Goal: Task Accomplishment & Management: Complete application form

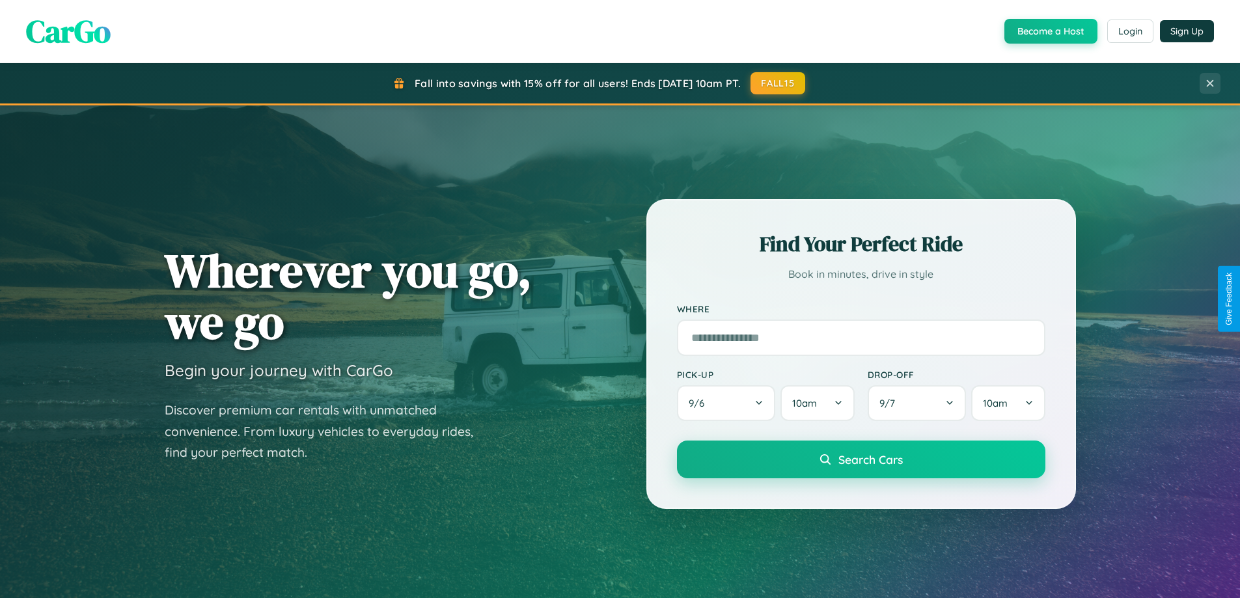
scroll to position [561, 0]
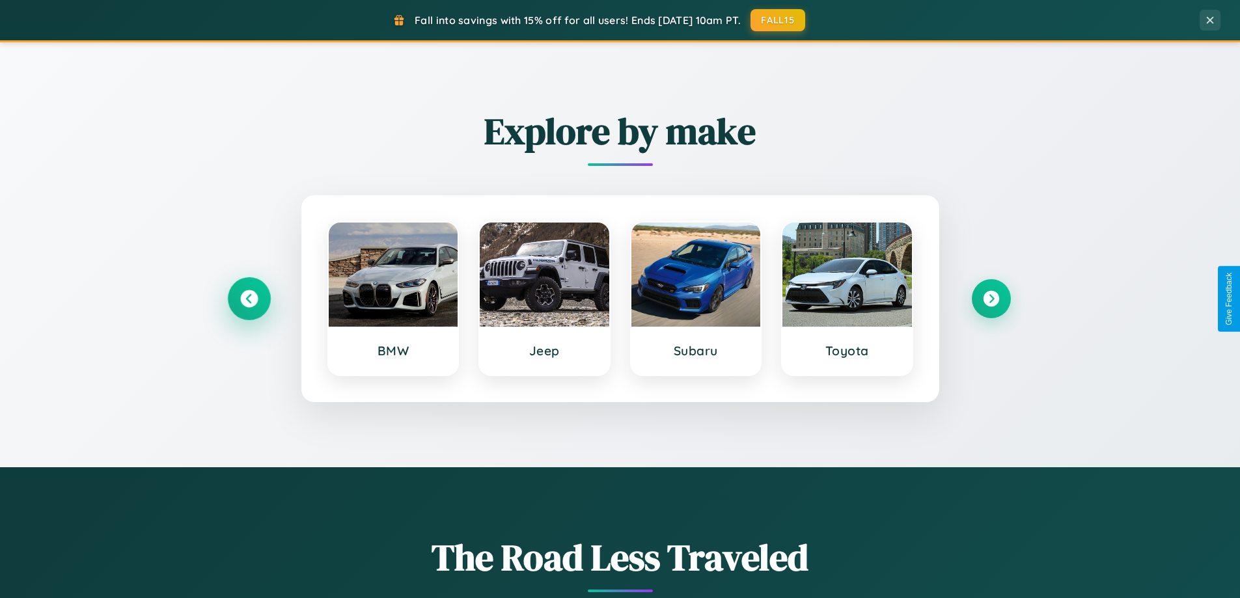
click at [249, 299] on icon at bounding box center [249, 299] width 18 height 18
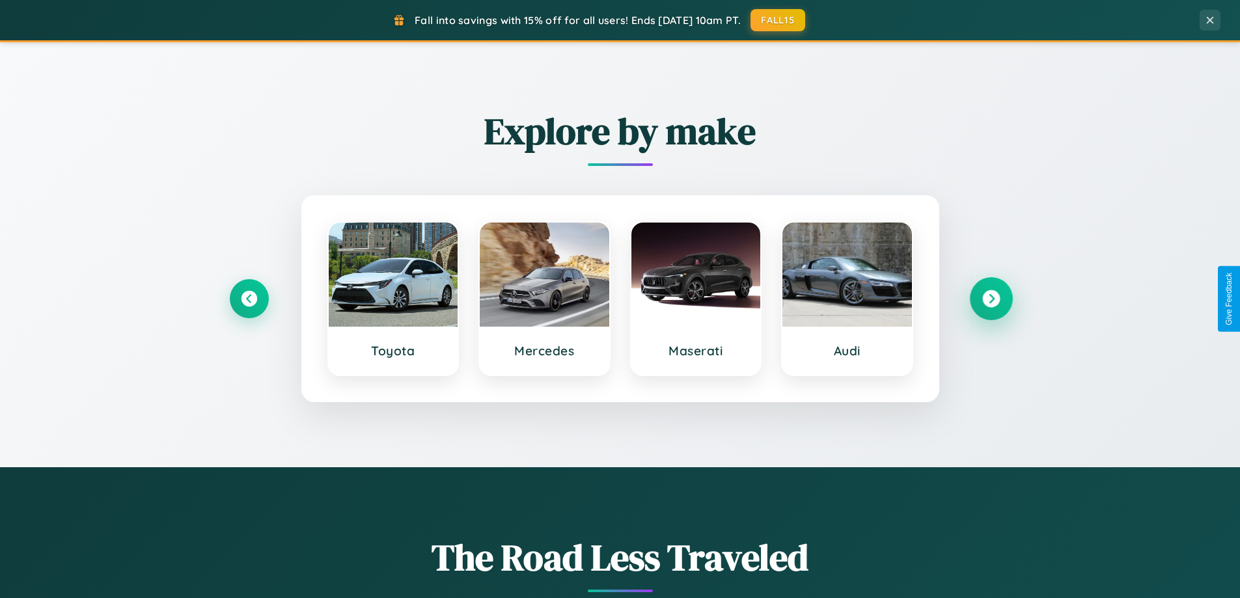
click at [991, 299] on icon at bounding box center [992, 299] width 18 height 18
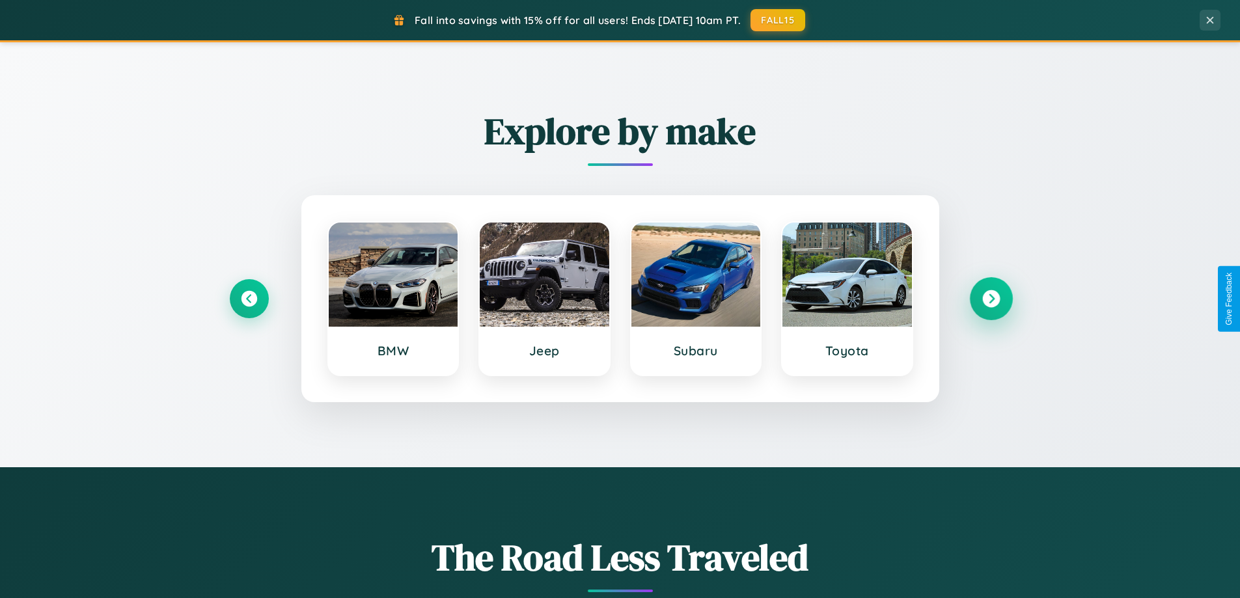
click at [991, 299] on icon at bounding box center [992, 299] width 18 height 18
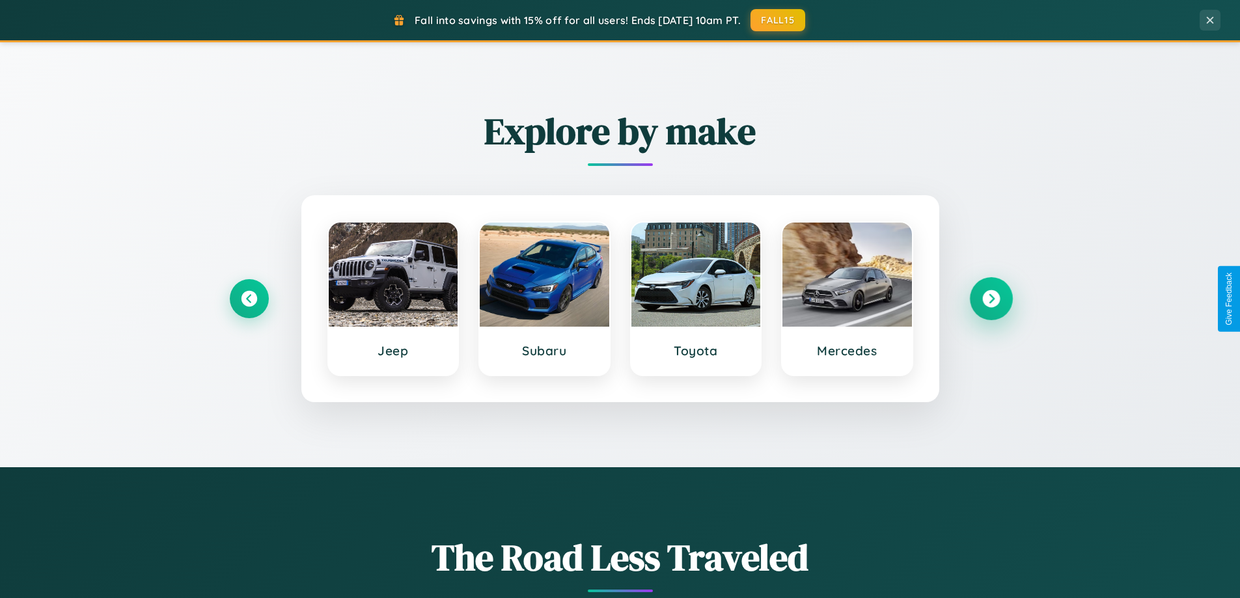
click at [991, 299] on icon at bounding box center [992, 299] width 18 height 18
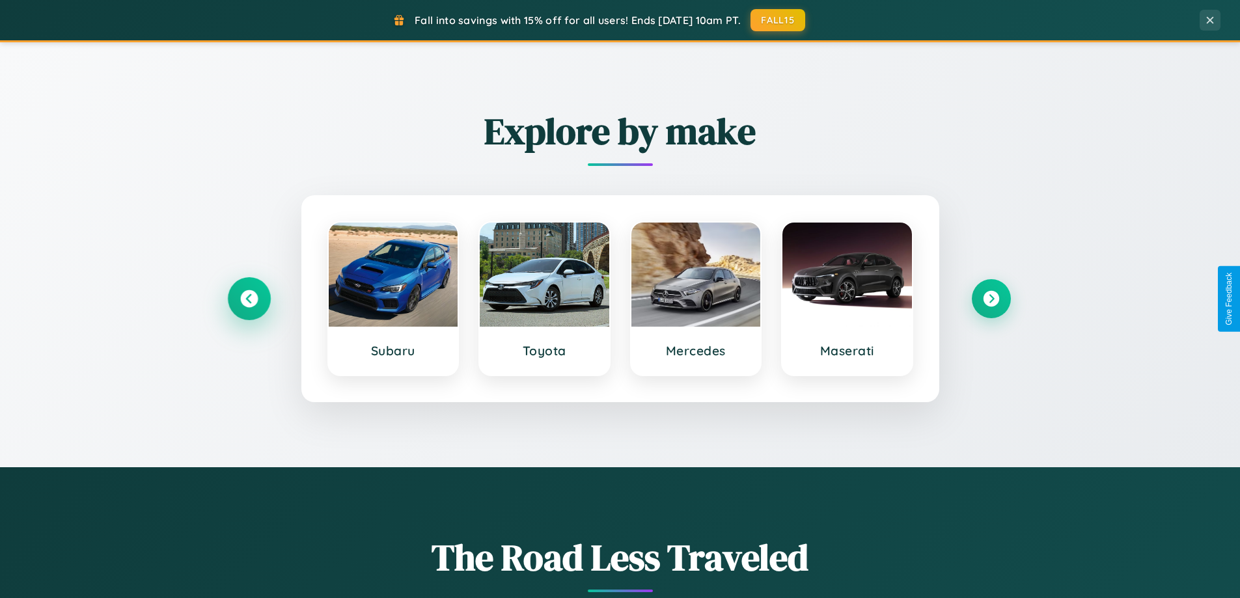
click at [249, 299] on icon at bounding box center [249, 299] width 18 height 18
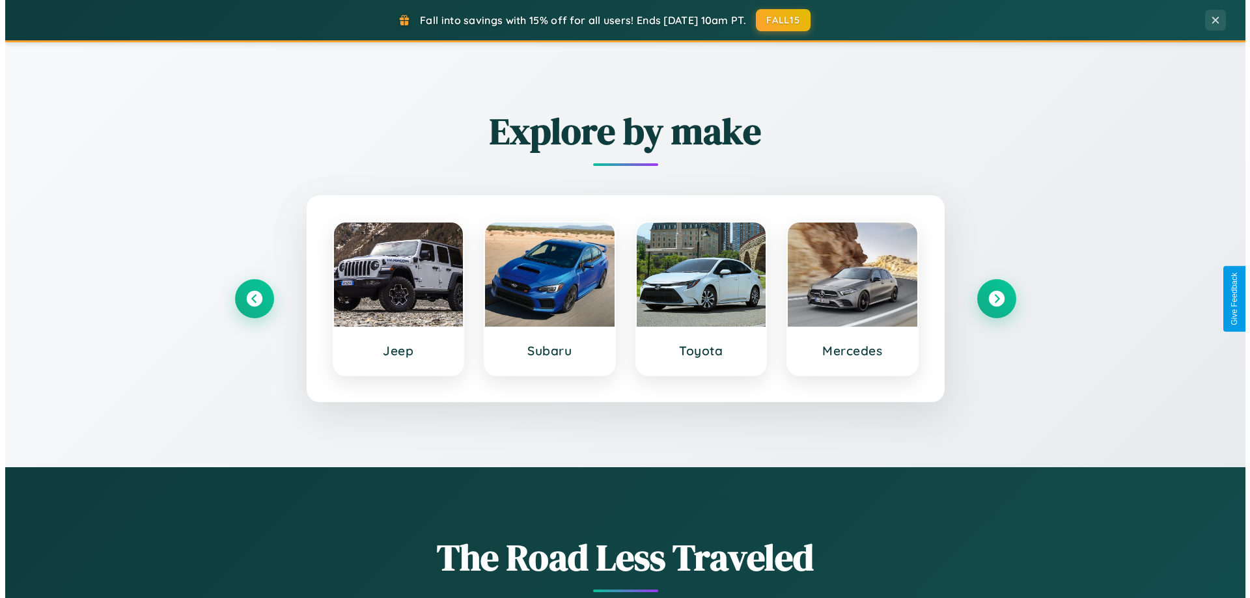
scroll to position [0, 0]
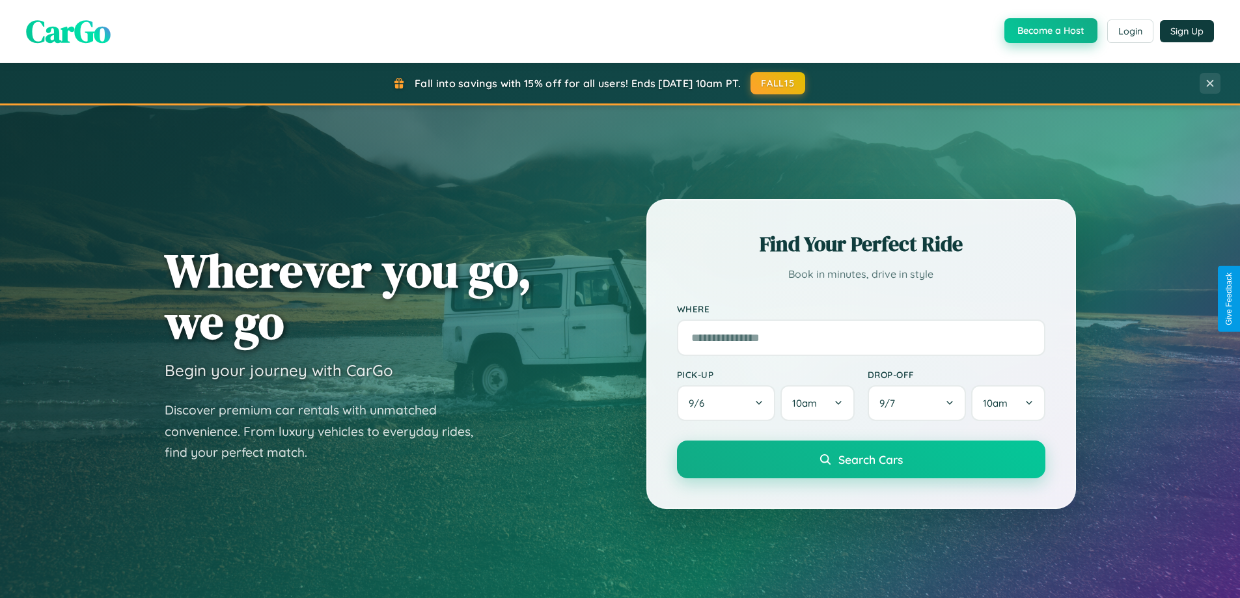
click at [1050, 31] on button "Become a Host" at bounding box center [1051, 30] width 93 height 25
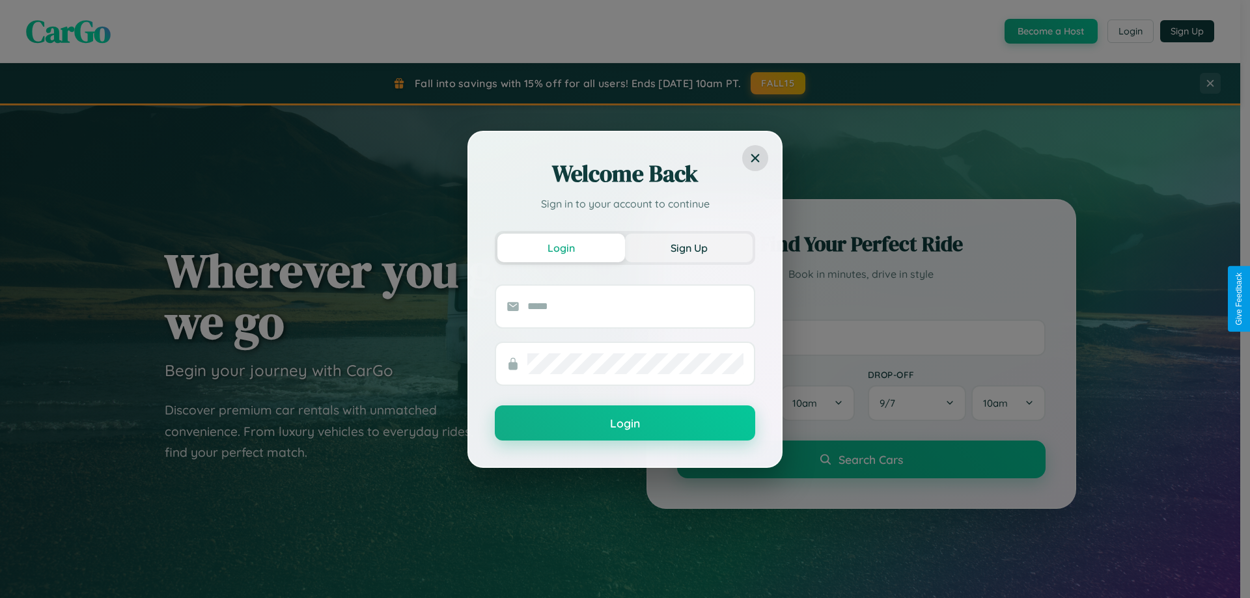
click at [689, 247] on button "Sign Up" at bounding box center [689, 248] width 128 height 29
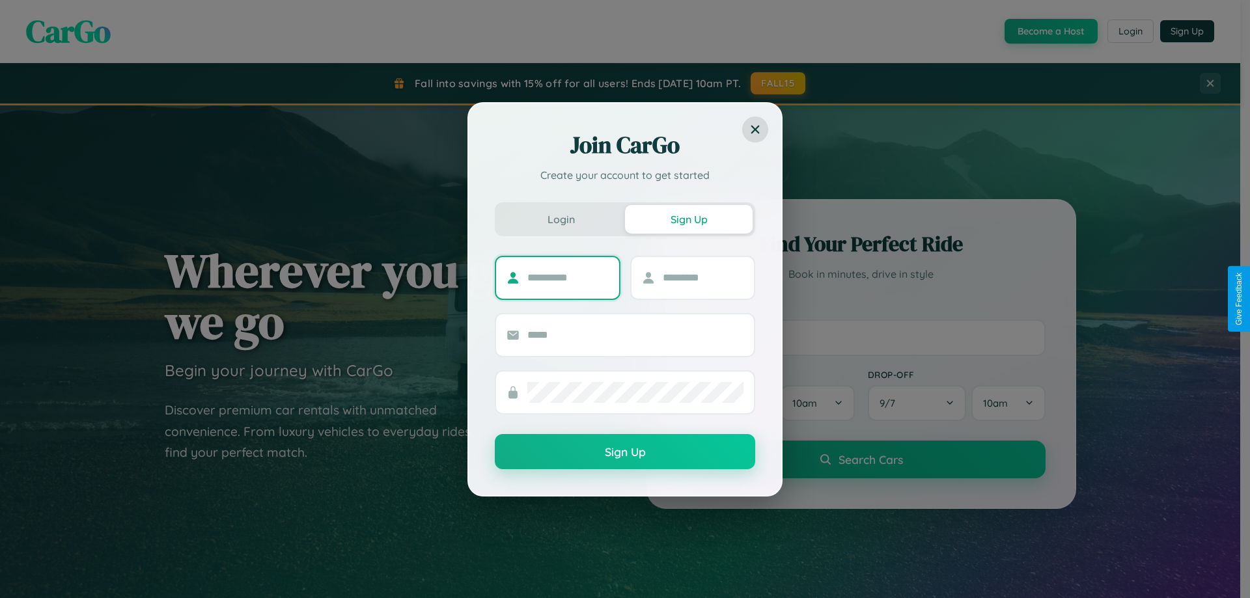
click at [568, 277] on input "text" at bounding box center [567, 278] width 81 height 21
type input "****"
click at [703, 277] on input "text" at bounding box center [703, 278] width 81 height 21
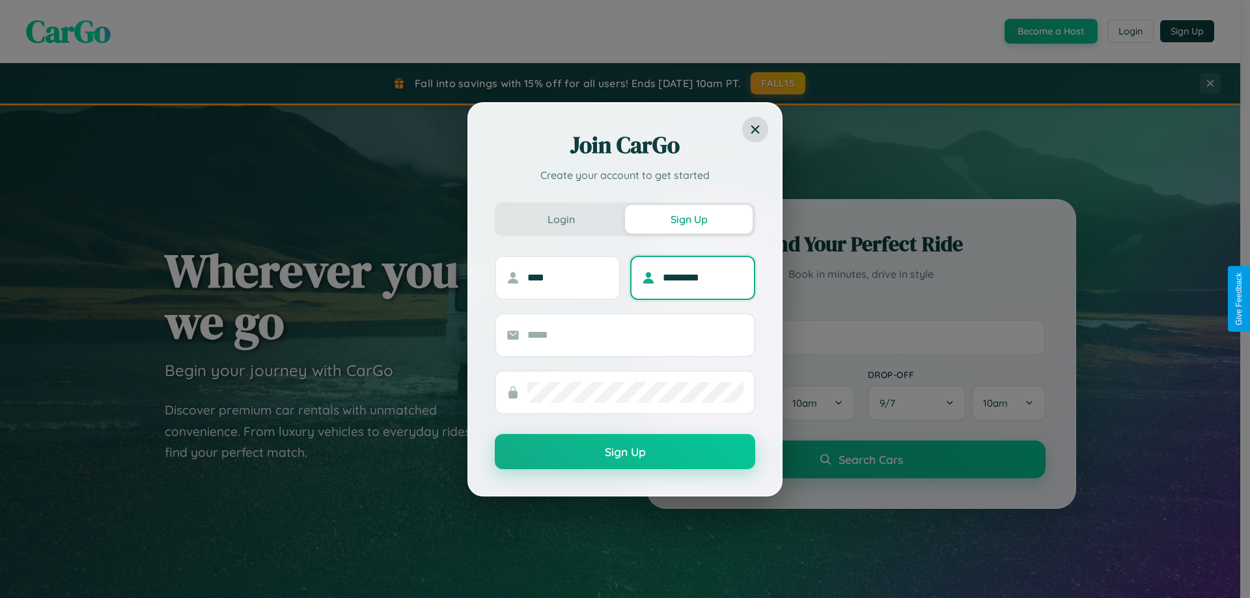
type input "*********"
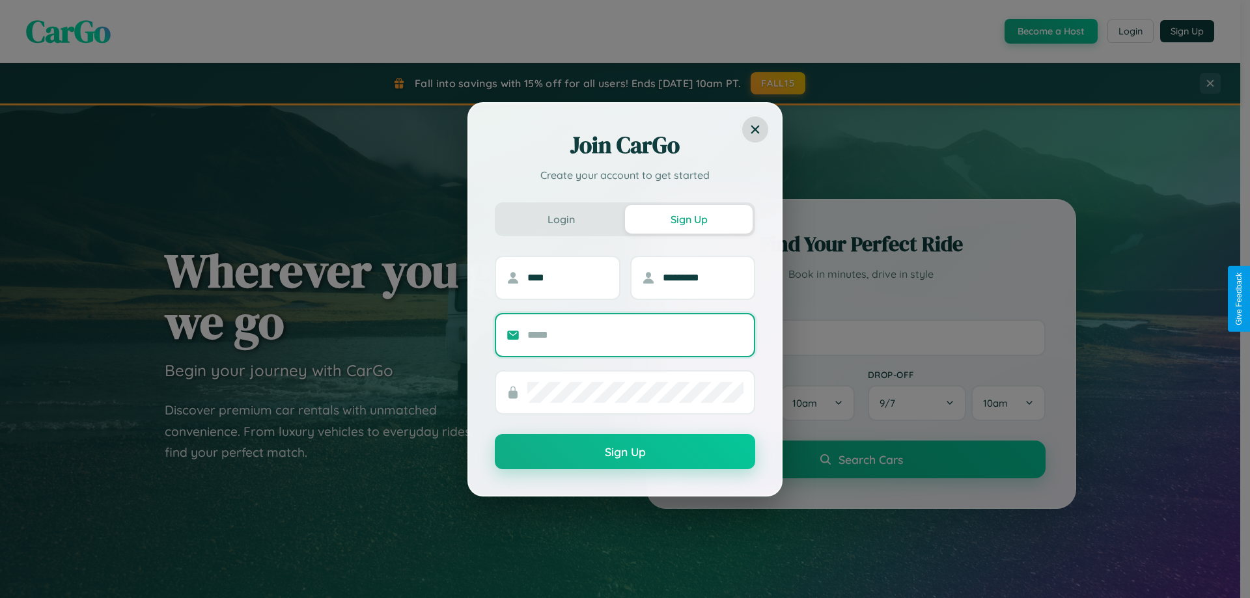
click at [636, 335] on input "text" at bounding box center [635, 335] width 216 height 21
type input "**********"
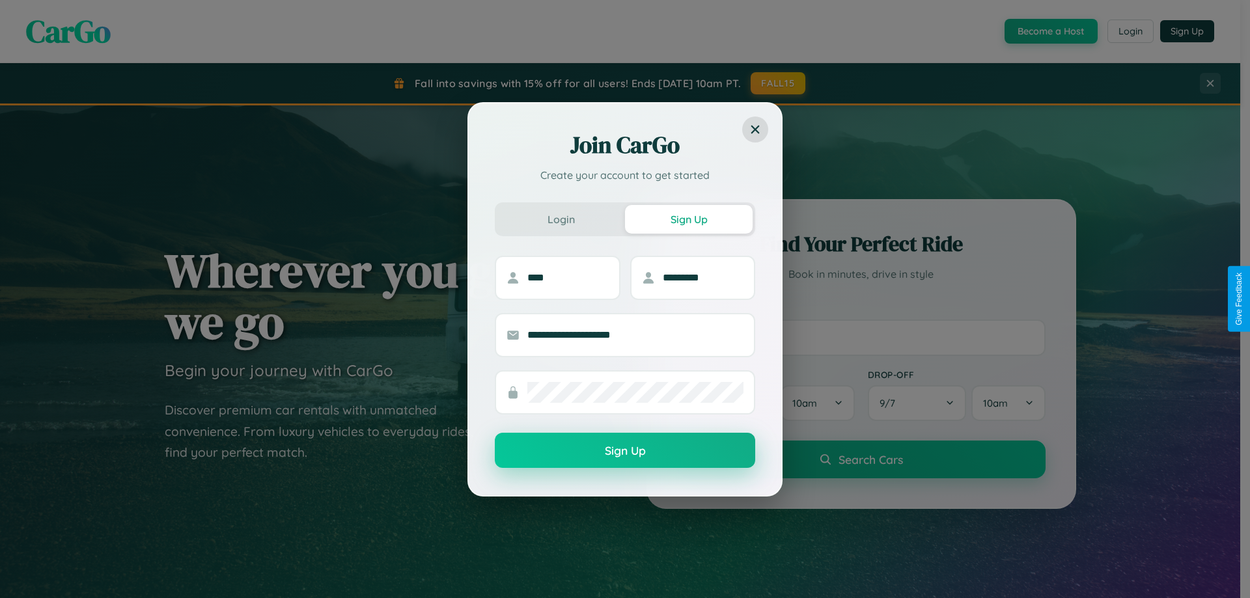
click at [625, 451] on button "Sign Up" at bounding box center [625, 450] width 260 height 35
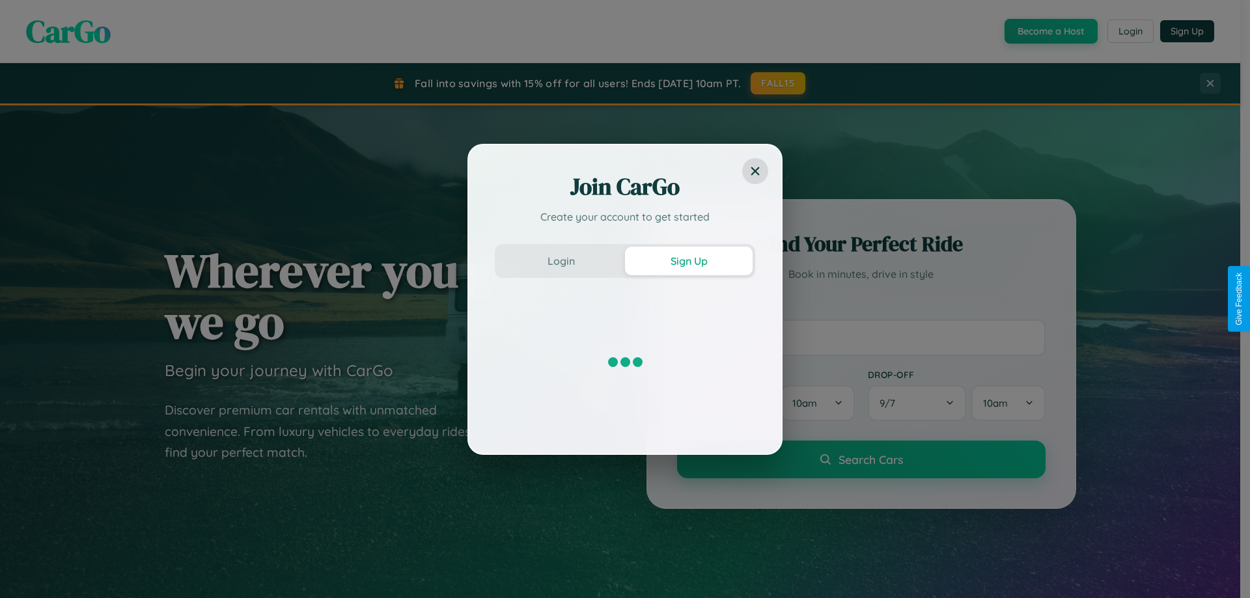
click at [1050, 31] on div "Join CarGo Create your account to get started Login Sign Up" at bounding box center [625, 299] width 1250 height 598
